Goal: Use online tool/utility: Utilize a website feature to perform a specific function

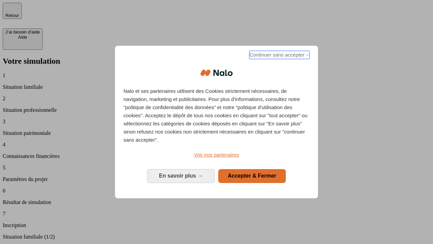
click at [279, 56] on span "Continuer sans accepter →" at bounding box center [280, 55] width 60 height 8
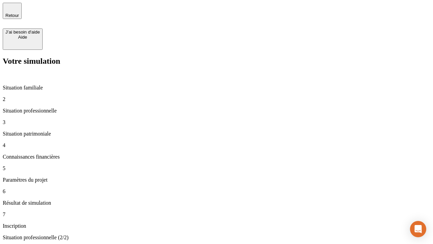
type input "30 000"
type input "1 000"
